Goal: Go to known website: Access a specific website the user already knows

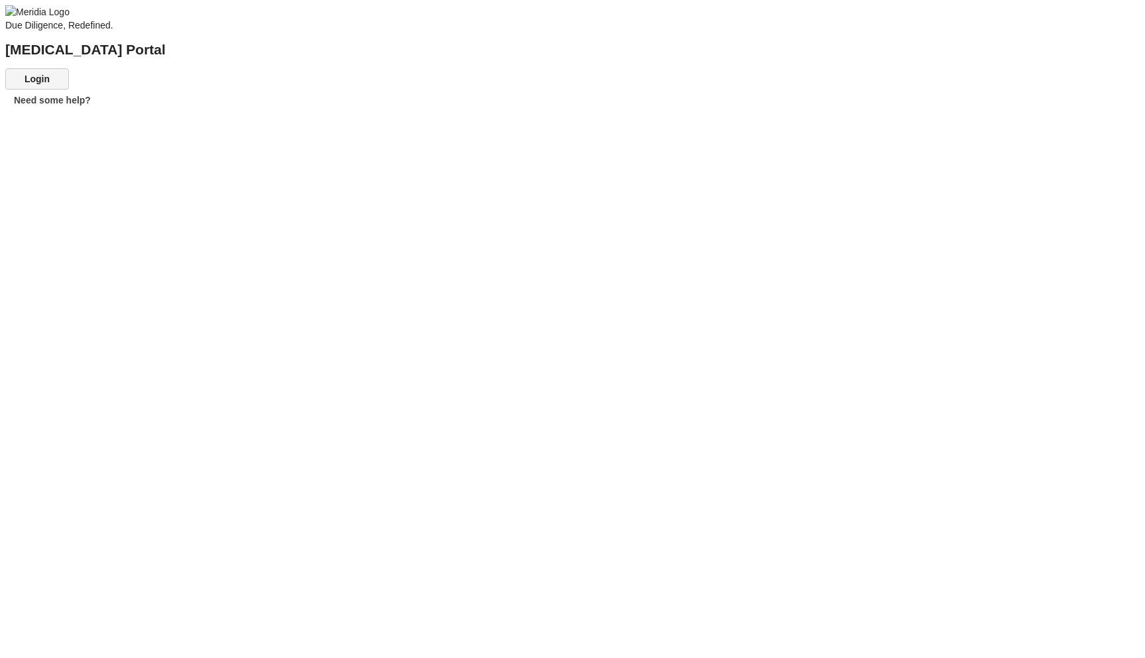
click at [69, 89] on button "Login" at bounding box center [37, 78] width 64 height 21
